Goal: Navigation & Orientation: Find specific page/section

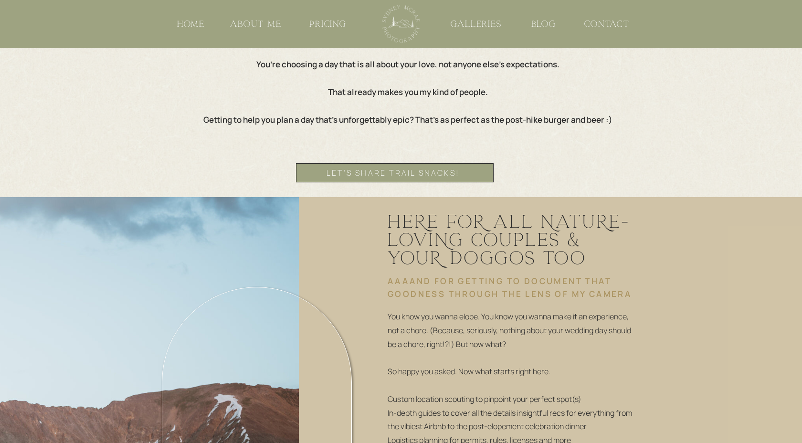
scroll to position [1710, 0]
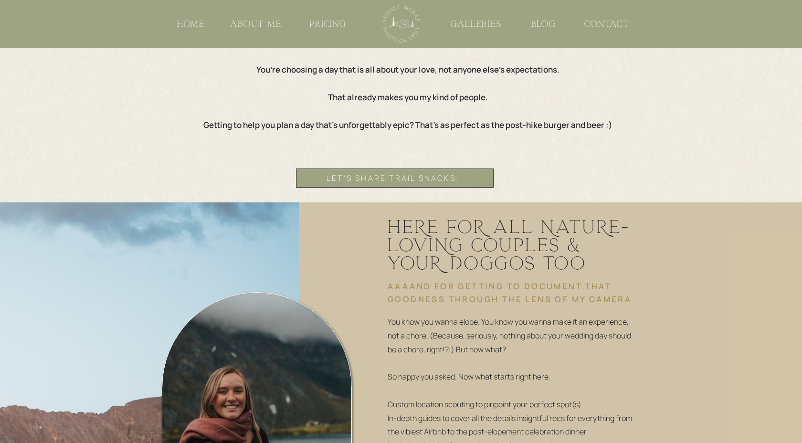
click at [421, 176] on nav "let's share trail snacks!" at bounding box center [393, 177] width 194 height 17
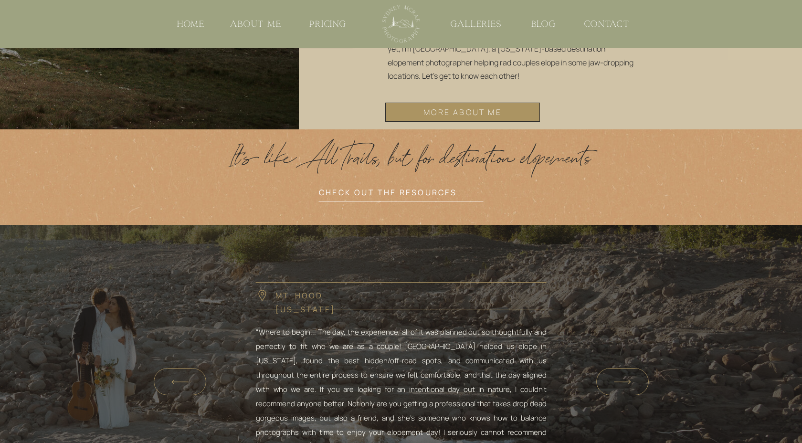
scroll to position [2247, 0]
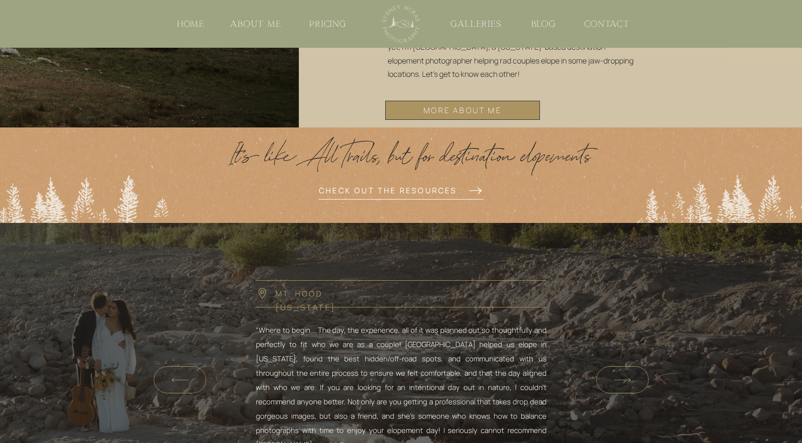
click at [384, 193] on h2 "check out the resources" at bounding box center [390, 190] width 142 height 17
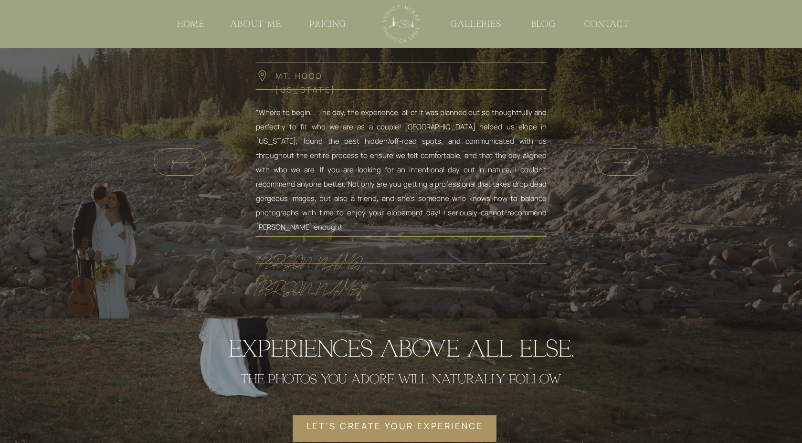
scroll to position [2462, 0]
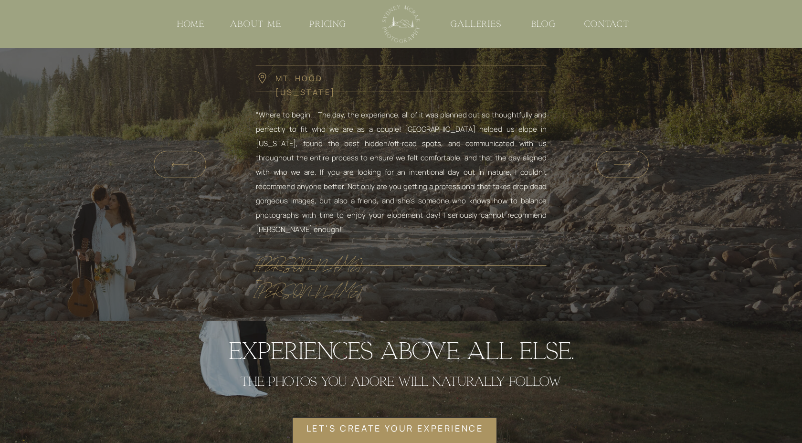
click at [640, 166] on div at bounding box center [622, 164] width 53 height 27
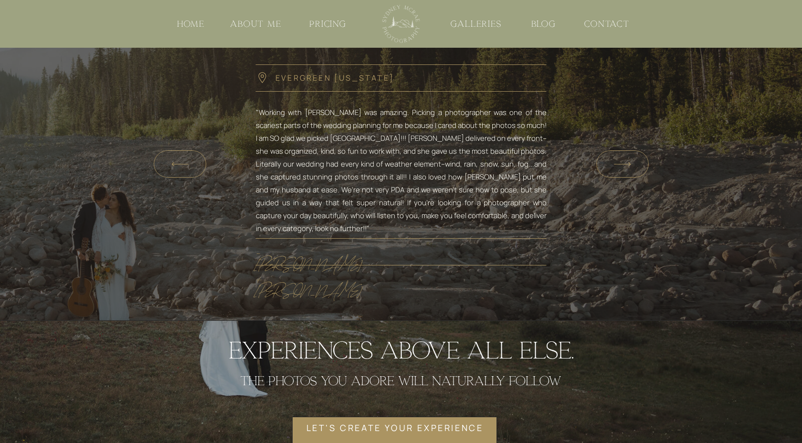
click at [640, 166] on div at bounding box center [622, 163] width 53 height 27
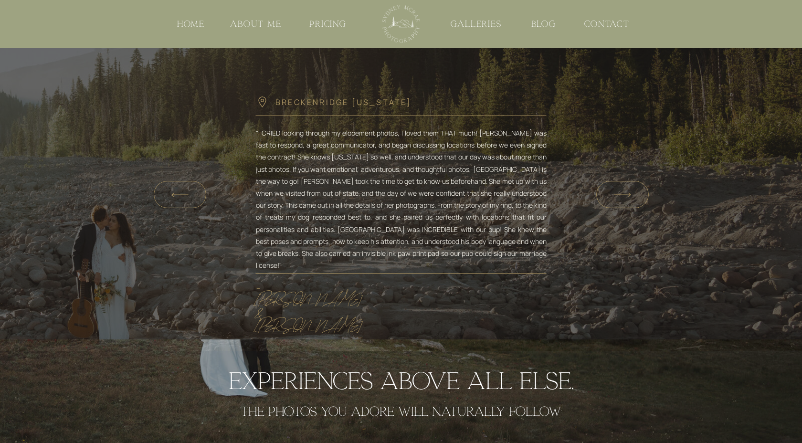
scroll to position [2429, 0]
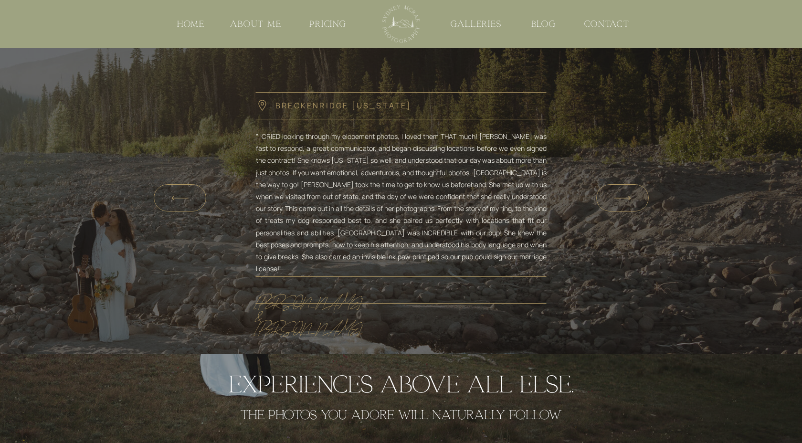
click at [177, 199] on icon at bounding box center [180, 198] width 24 height 22
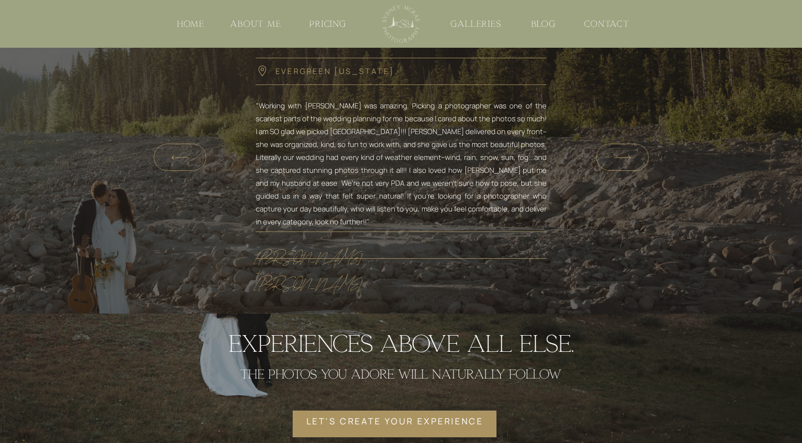
scroll to position [2470, 0]
click at [625, 160] on icon at bounding box center [623, 157] width 24 height 22
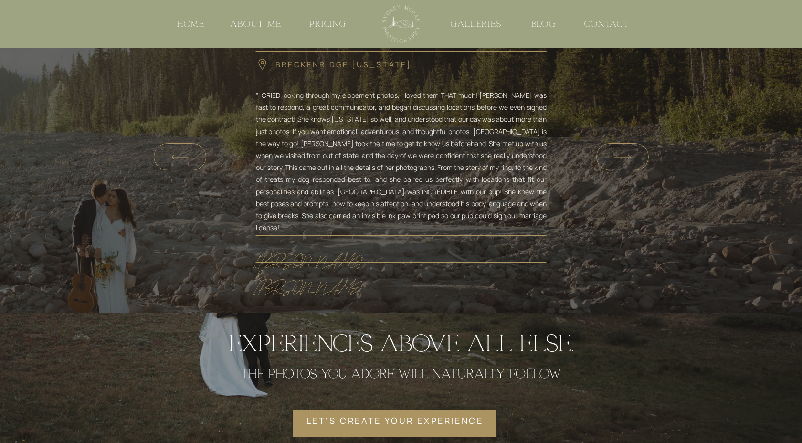
click at [625, 160] on icon at bounding box center [623, 157] width 24 height 22
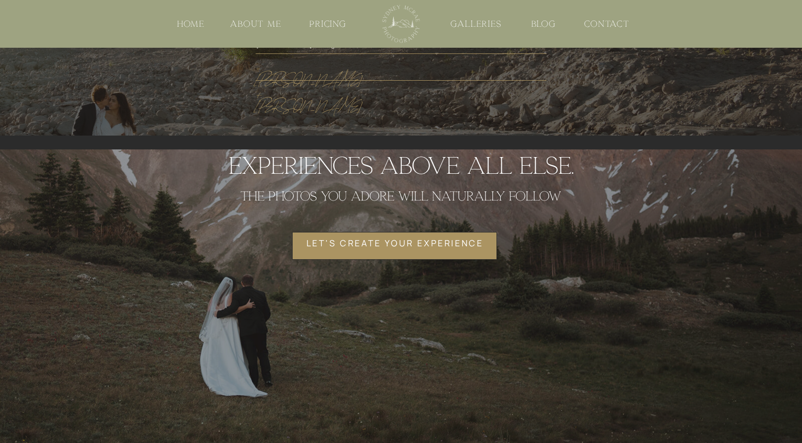
scroll to position [2634, 0]
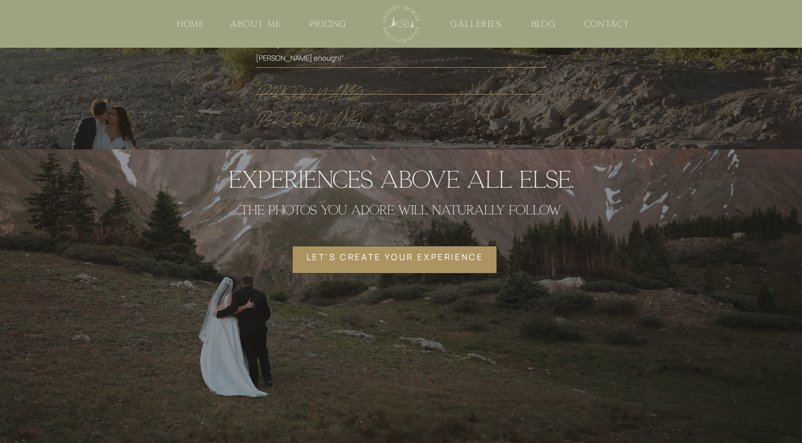
click at [391, 261] on nav "let's create your experience" at bounding box center [395, 259] width 180 height 25
